Goal: Find contact information: Find contact information

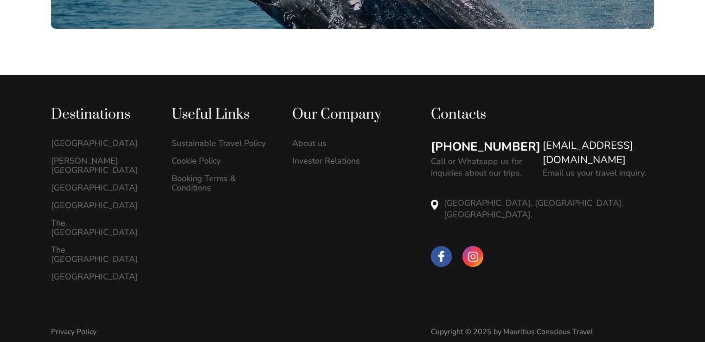
scroll to position [2691, 0]
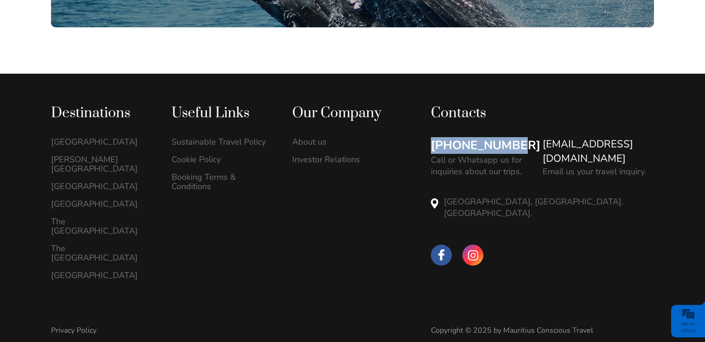
drag, startPoint x: 545, startPoint y: 142, endPoint x: 523, endPoint y: 147, distance: 22.3
click at [523, 147] on div "[PHONE_NUMBER] Call or Whatsapp us for inquiries about our trips." at bounding box center [487, 157] width 112 height 40
copy link "[PHONE_NUMBER]"
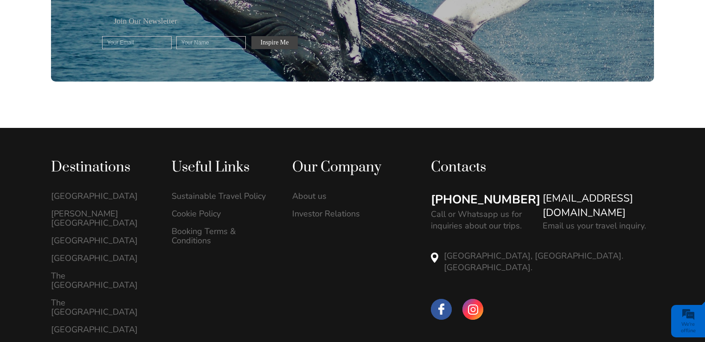
scroll to position [2691, 0]
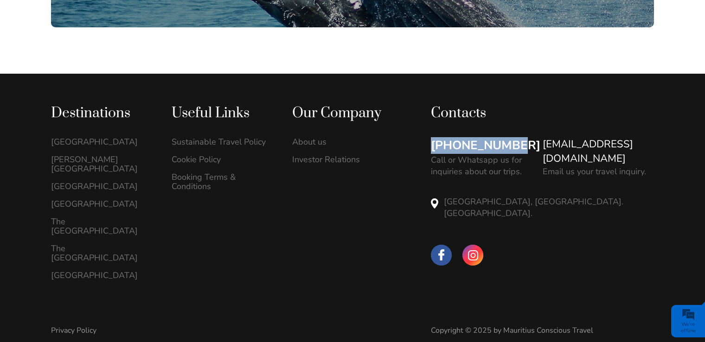
drag, startPoint x: 534, startPoint y: 148, endPoint x: 524, endPoint y: 148, distance: 9.3
click at [524, 148] on div "[PHONE_NUMBER] Call or Whatsapp us for inquiries about our trips." at bounding box center [487, 157] width 112 height 40
drag, startPoint x: 524, startPoint y: 148, endPoint x: 501, endPoint y: 151, distance: 23.8
copy link "[PHONE_NUMBER]"
